Goal: Check status

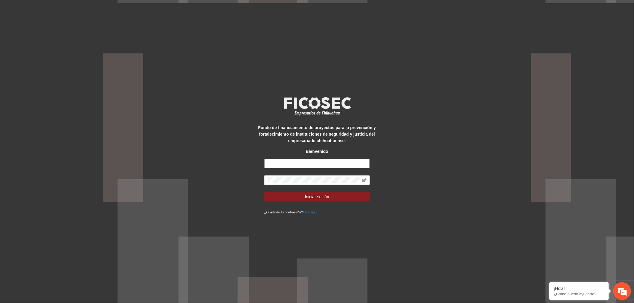
click at [280, 163] on input "text" at bounding box center [317, 164] width 106 height 10
type input "**********"
click at [277, 197] on button "Iniciar sesión" at bounding box center [317, 197] width 106 height 10
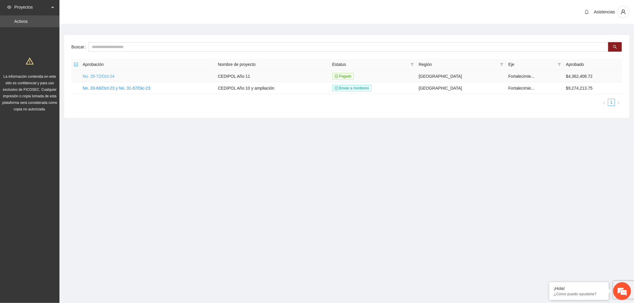
click at [100, 76] on link "No. 35-72/Oct-24" at bounding box center [99, 76] width 32 height 5
